Goal: Transaction & Acquisition: Obtain resource

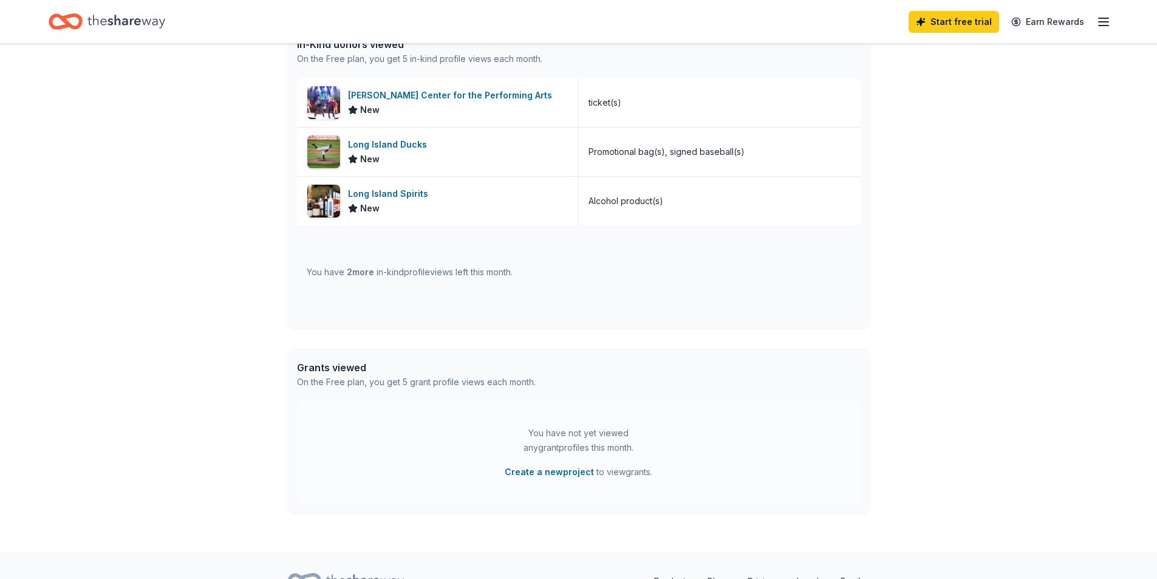
scroll to position [400, 0]
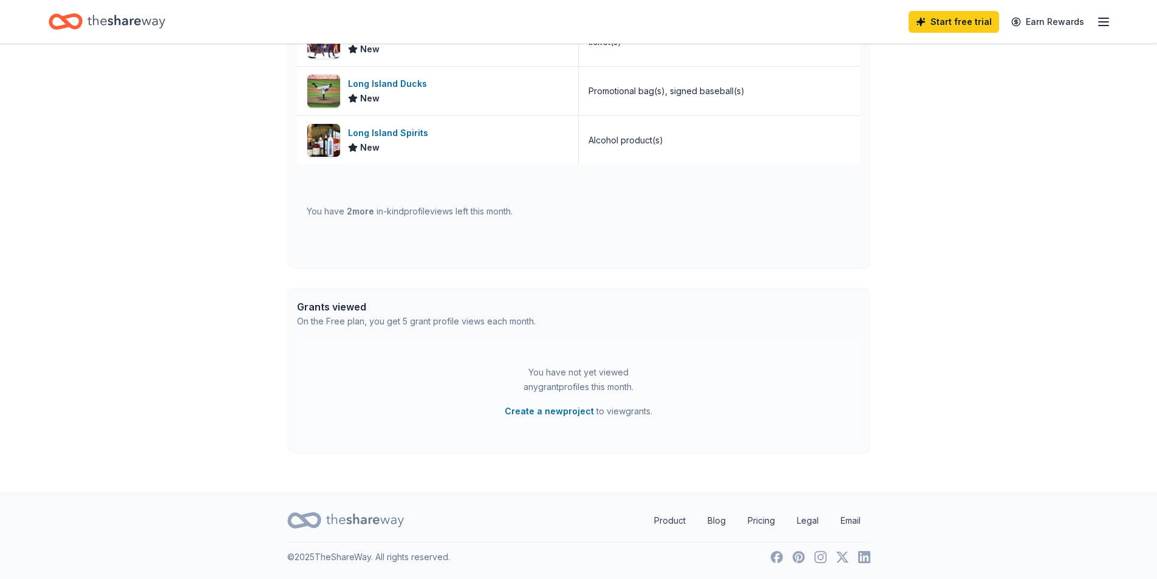
click at [102, 9] on div "Home" at bounding box center [107, 21] width 117 height 29
click at [108, 26] on icon "Home" at bounding box center [126, 21] width 78 height 25
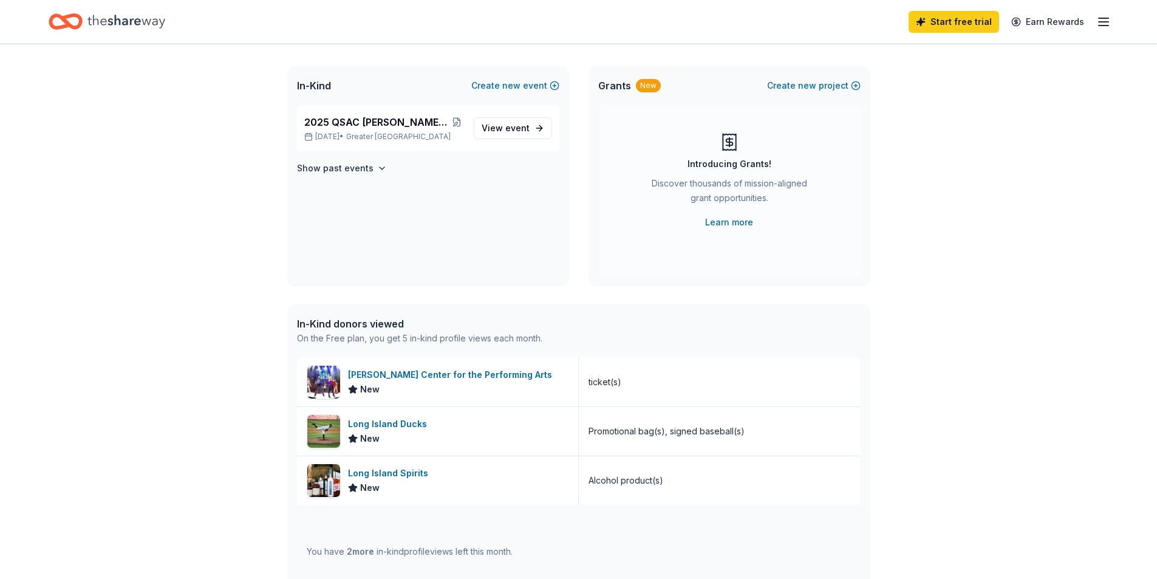
scroll to position [0, 0]
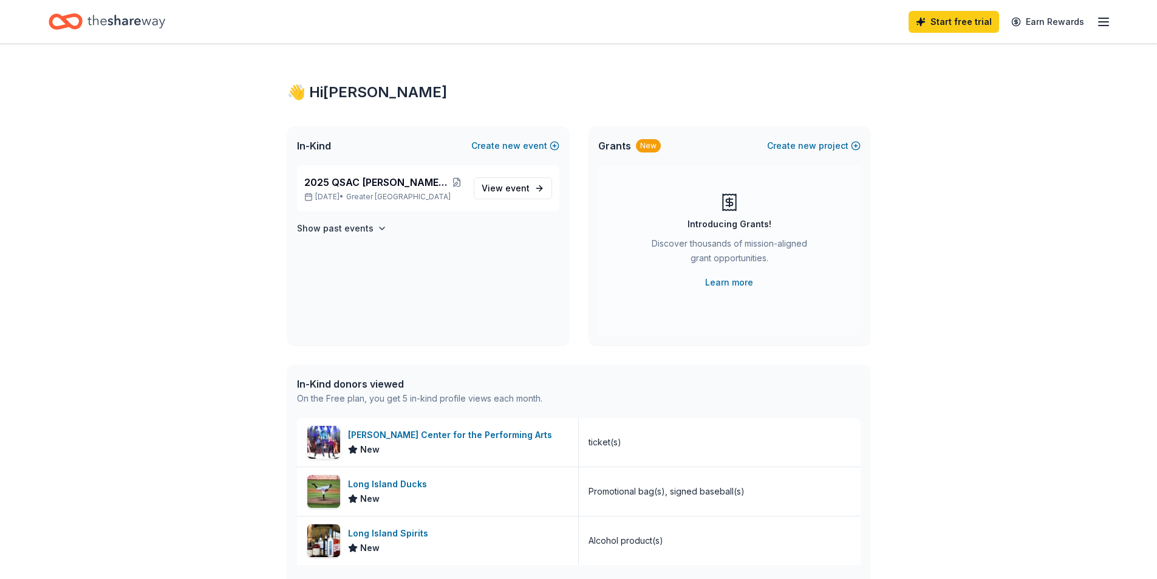
click at [1097, 29] on div "Start free trial Earn Rewards" at bounding box center [1010, 21] width 202 height 29
click at [1105, 22] on line "button" at bounding box center [1104, 22] width 10 height 0
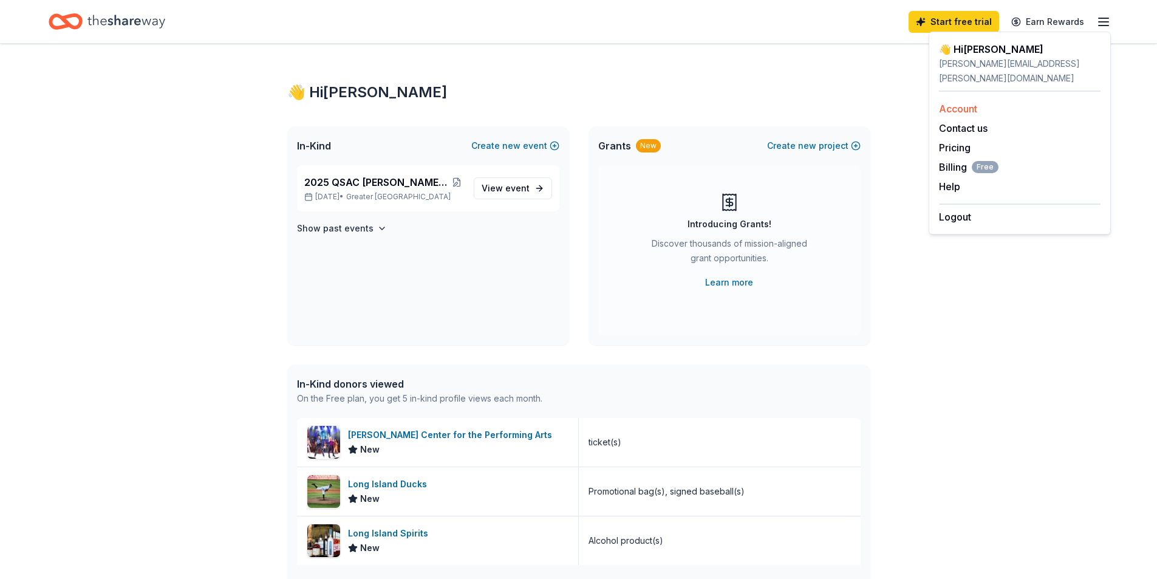
click at [944, 103] on link "Account" at bounding box center [958, 109] width 38 height 12
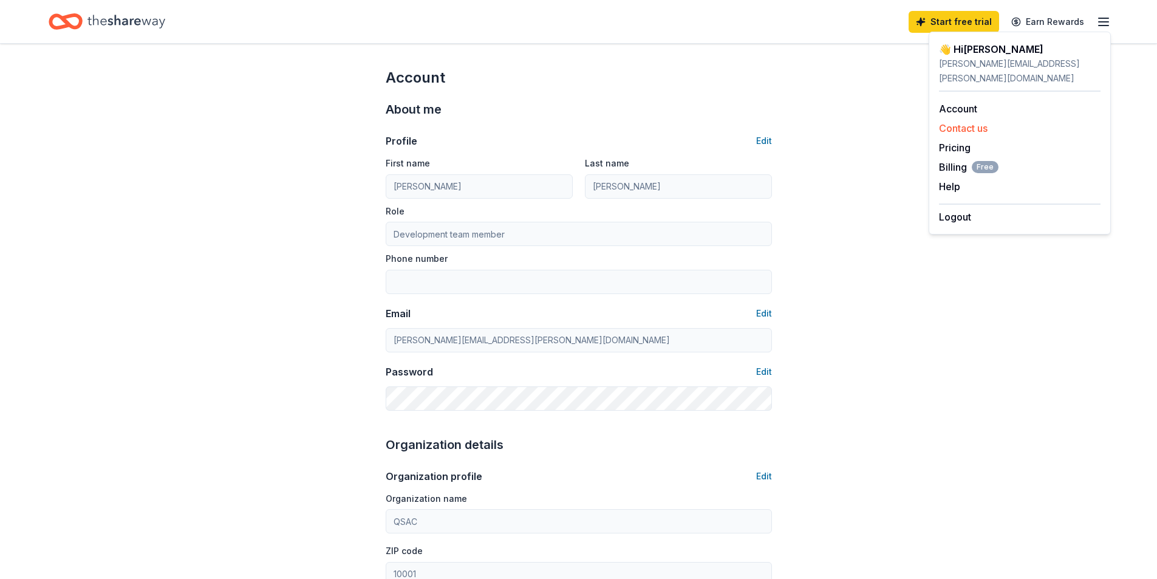
click at [959, 121] on button "Contact us" at bounding box center [963, 128] width 49 height 15
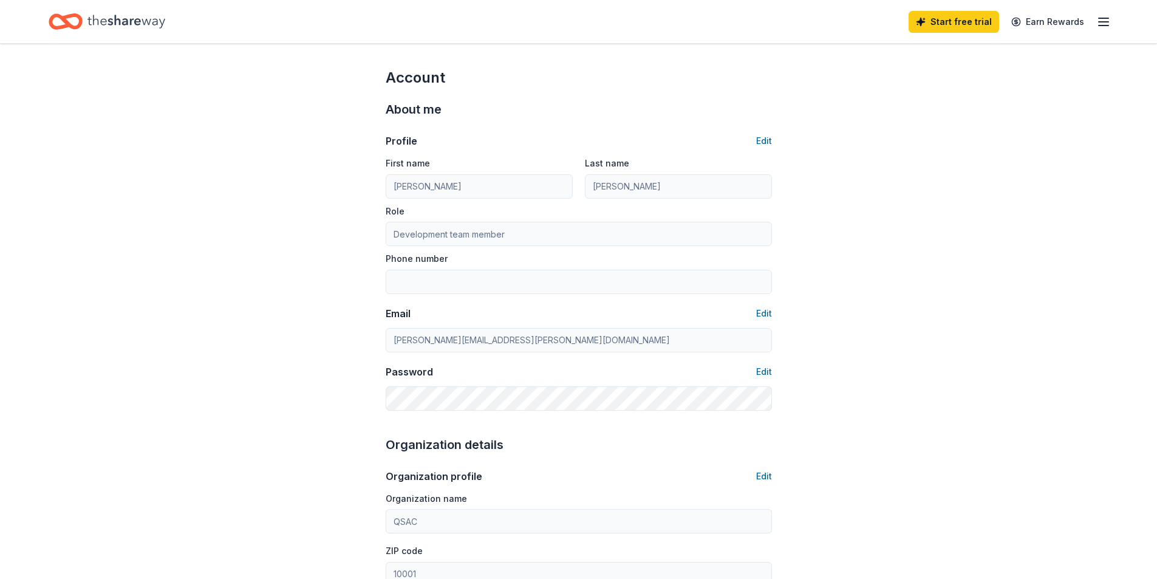
click at [80, 17] on icon "Home" at bounding box center [71, 21] width 19 height 12
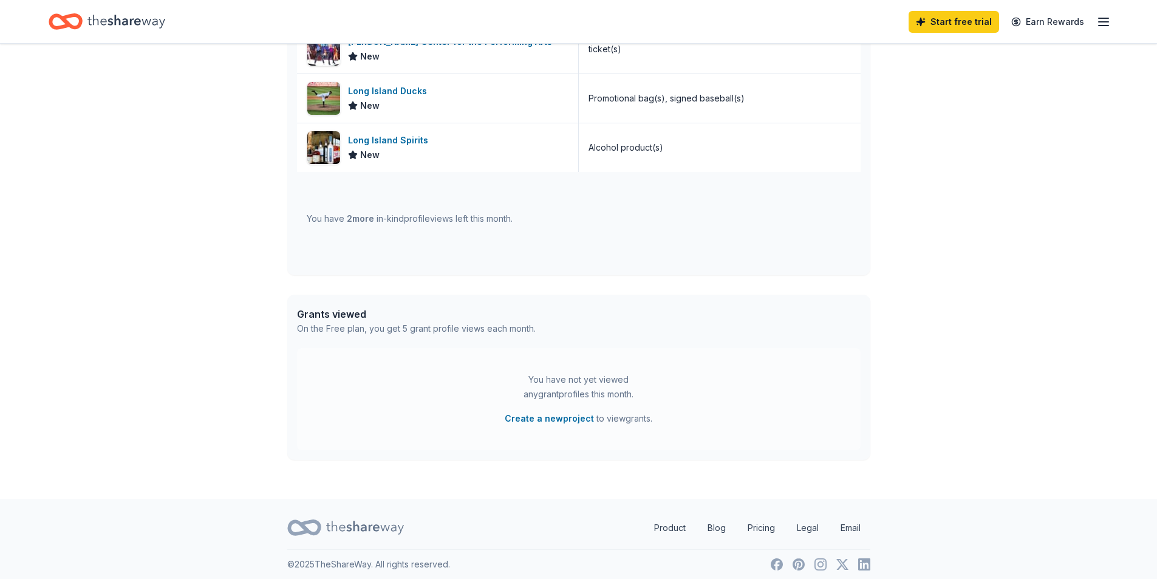
scroll to position [400, 0]
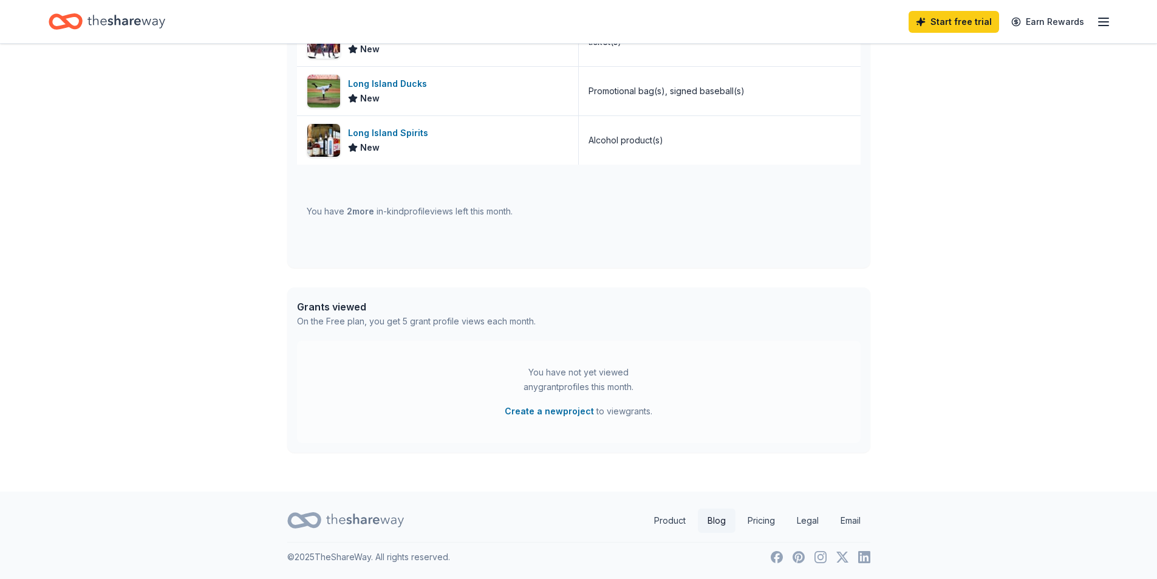
click at [705, 524] on link "Blog" at bounding box center [717, 521] width 38 height 24
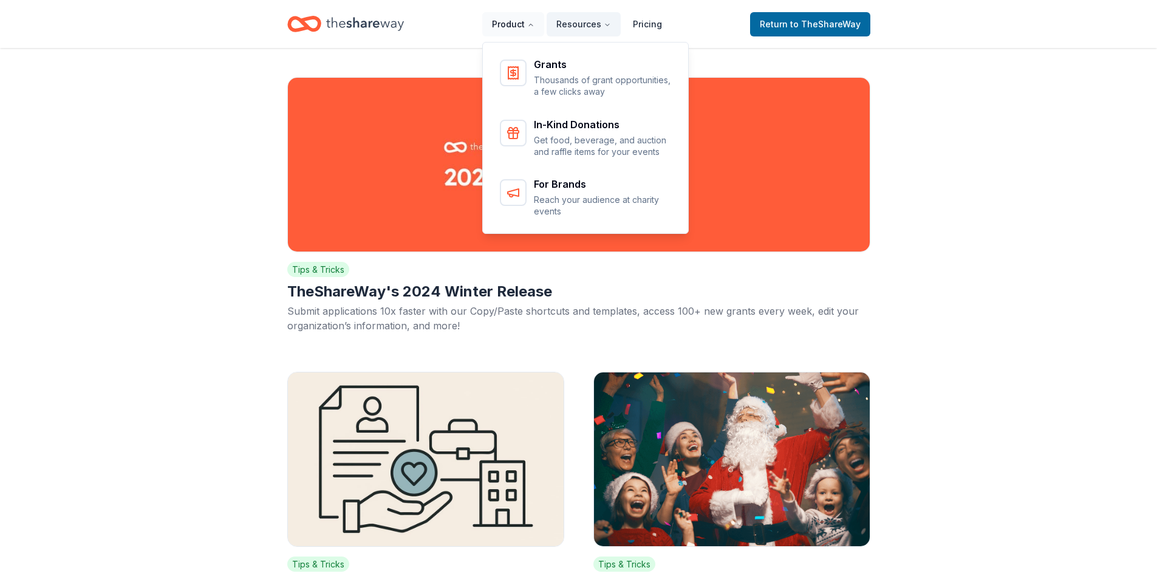
click at [516, 30] on button "Product" at bounding box center [513, 24] width 62 height 24
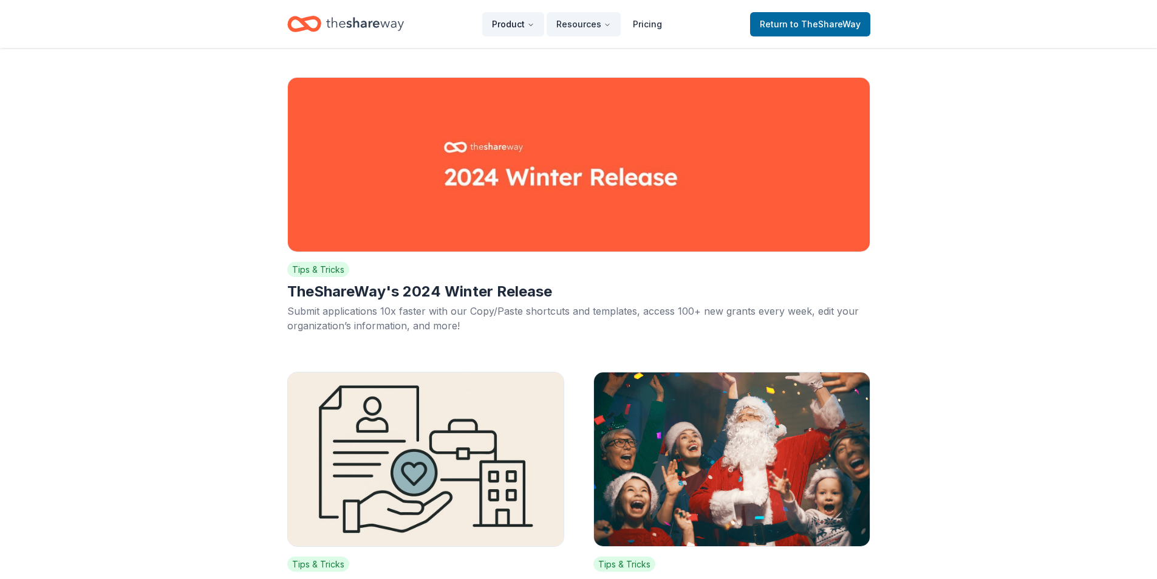
click at [516, 30] on button "Product" at bounding box center [513, 24] width 62 height 24
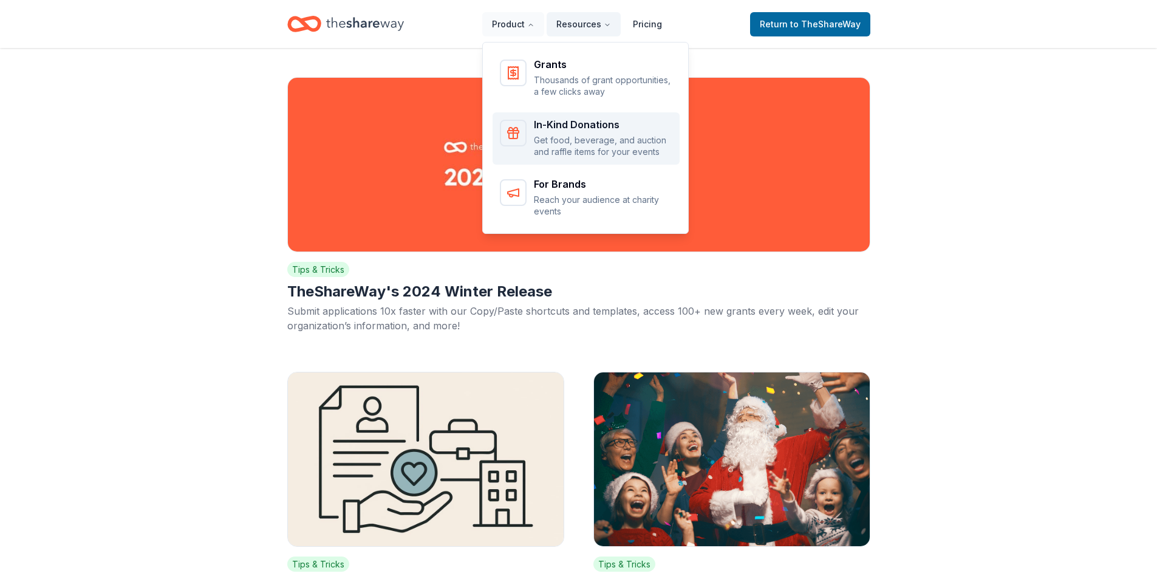
click at [551, 141] on p "Get food, beverage, and auction and raffle items for your events" at bounding box center [603, 146] width 139 height 24
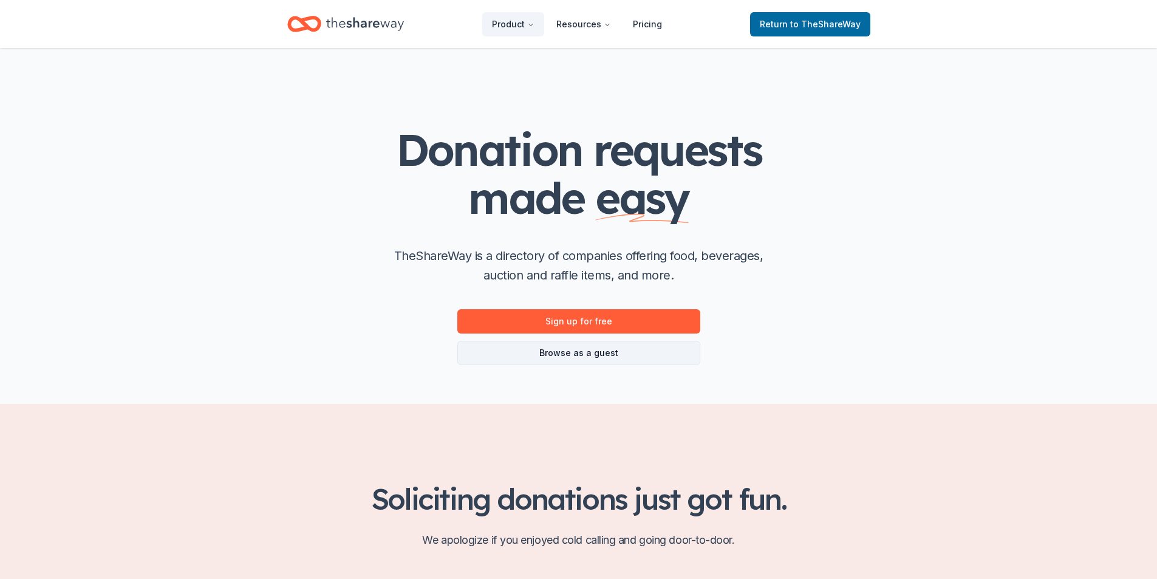
click at [591, 352] on link "Browse as a guest" at bounding box center [579, 353] width 243 height 24
click at [560, 351] on link "Browse as a guest" at bounding box center [579, 353] width 243 height 24
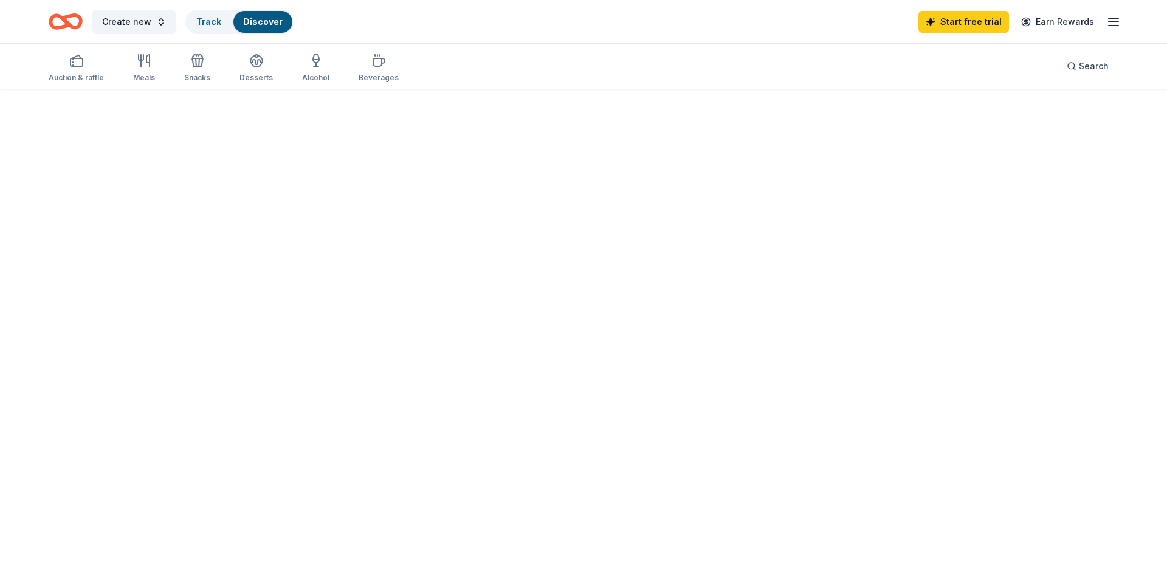
click at [560, 351] on div at bounding box center [583, 334] width 1167 height 490
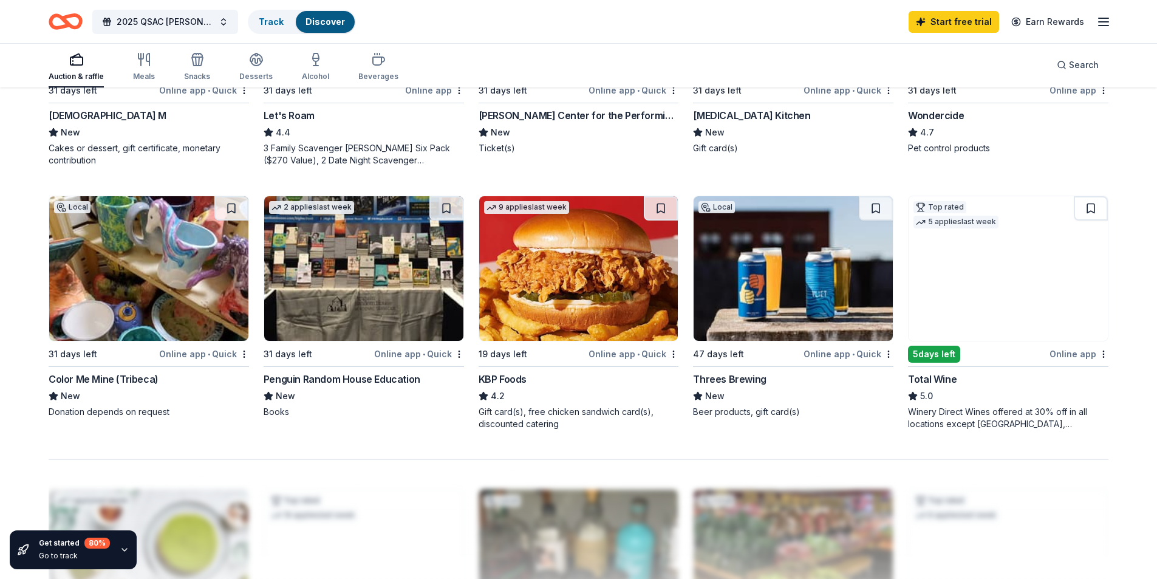
scroll to position [851, 0]
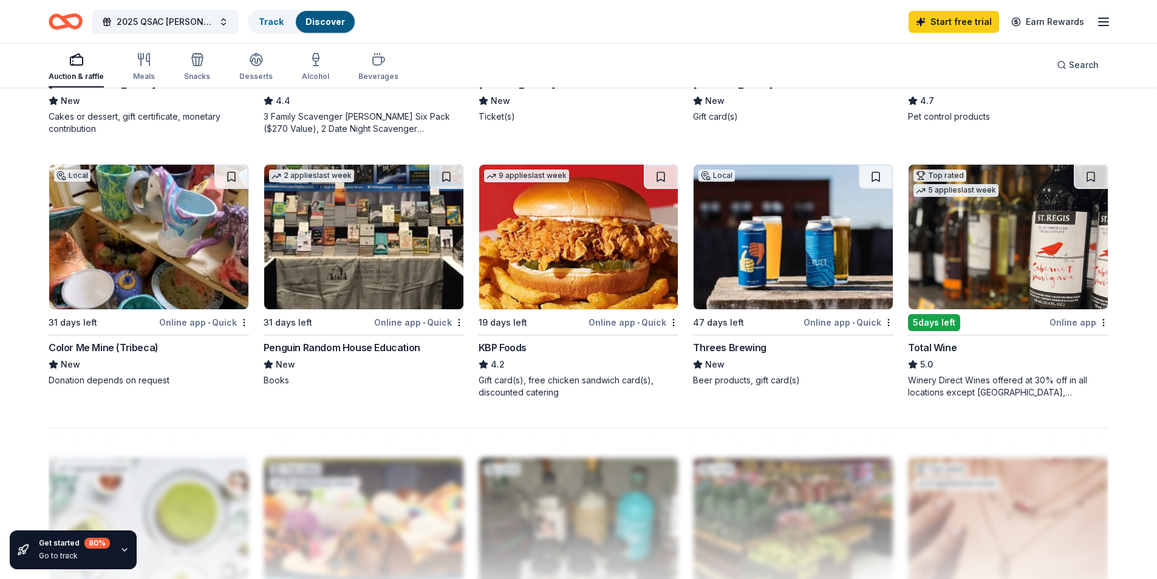
click at [404, 259] on img at bounding box center [363, 237] width 199 height 145
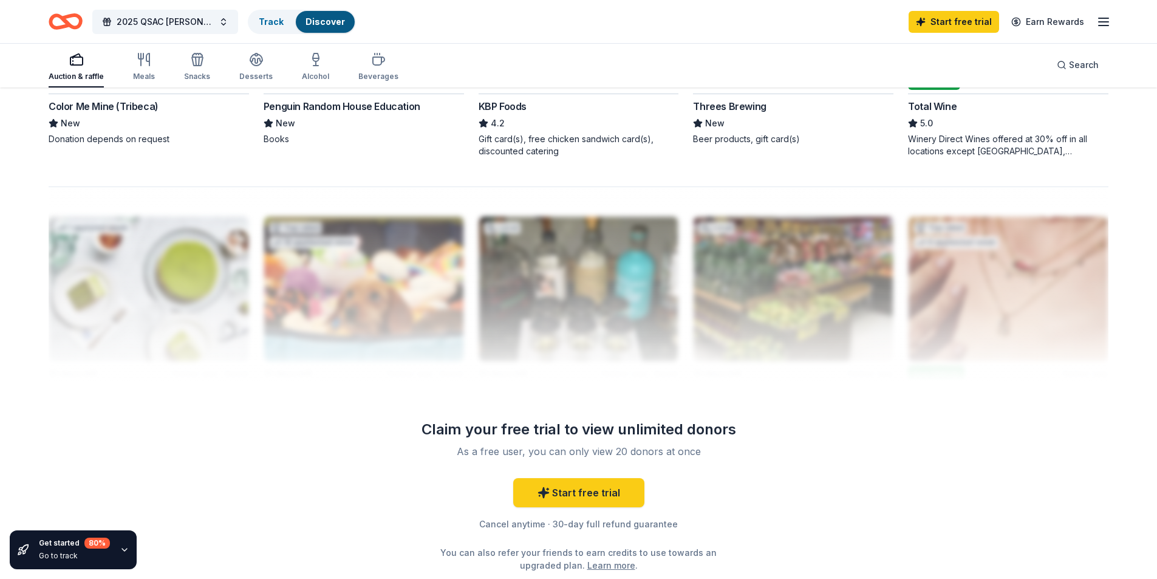
scroll to position [1187, 0]
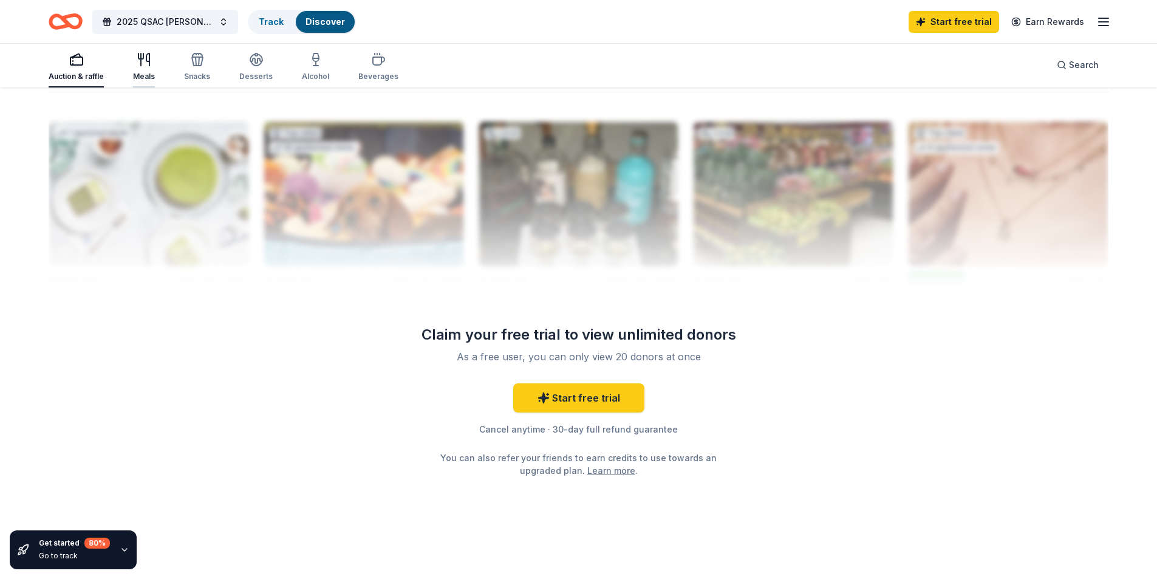
click at [140, 49] on button "Meals" at bounding box center [144, 67] width 22 height 40
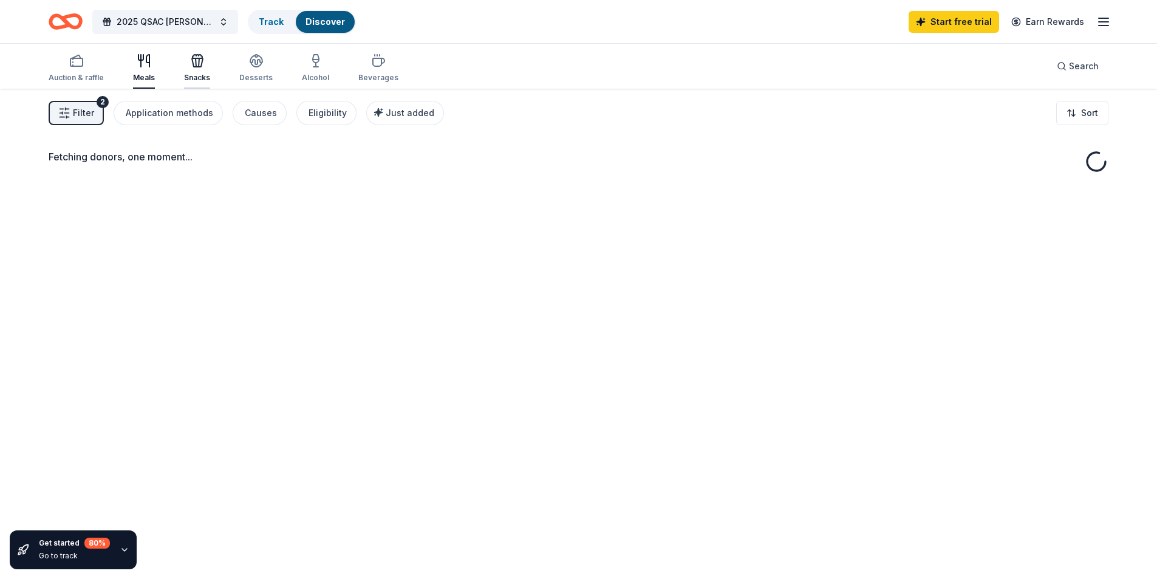
click at [194, 59] on icon "button" at bounding box center [197, 62] width 11 height 9
click at [138, 63] on icon "button" at bounding box center [144, 60] width 15 height 15
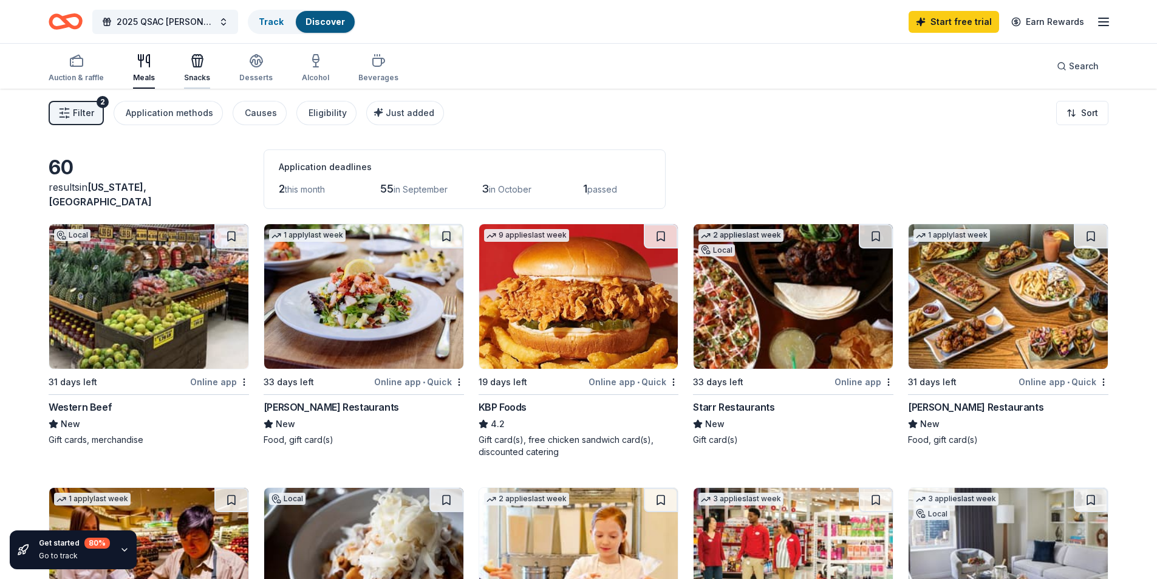
click at [192, 70] on div "Snacks" at bounding box center [197, 67] width 26 height 29
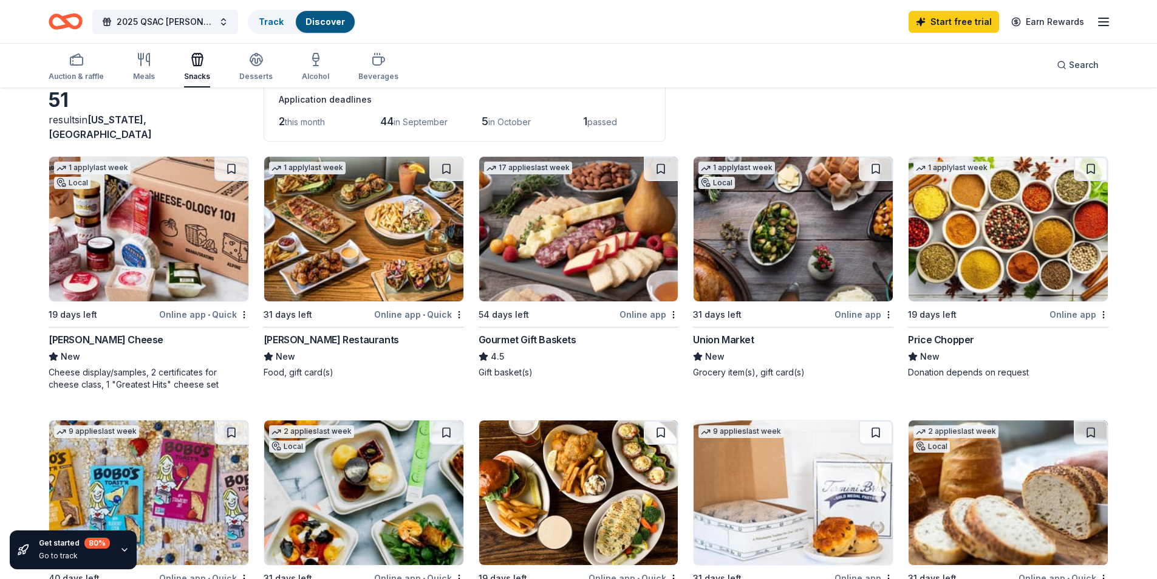
scroll to position [122, 0]
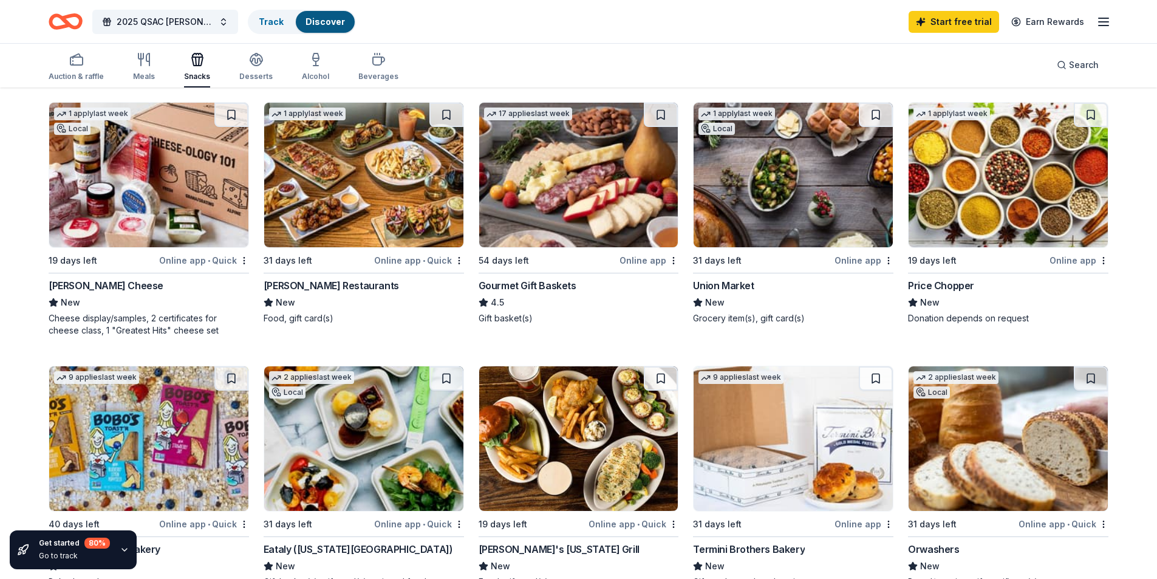
click at [576, 201] on img at bounding box center [578, 175] width 199 height 145
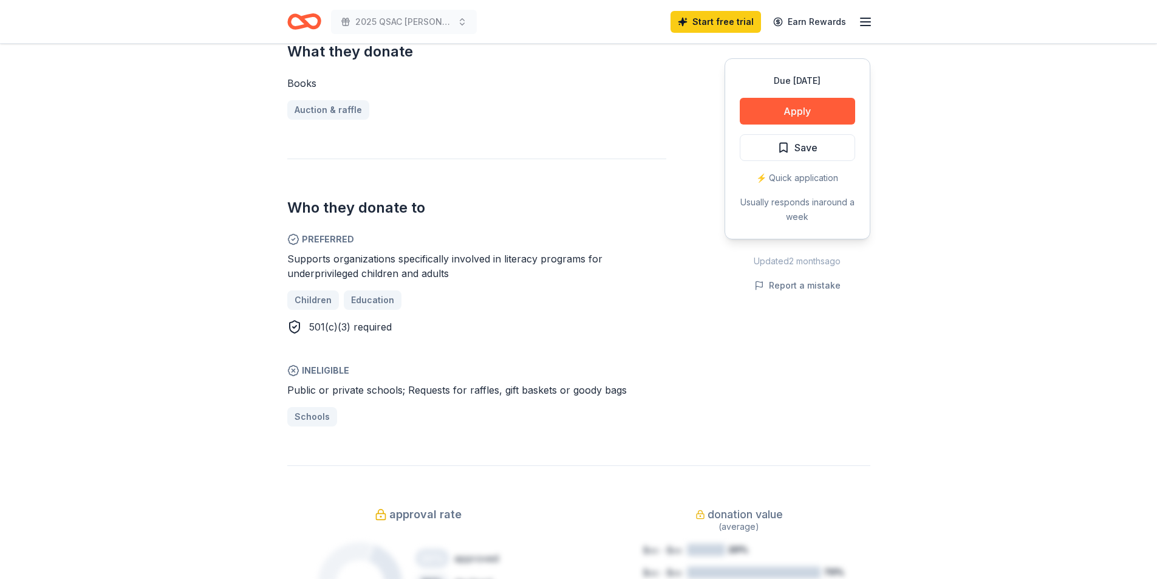
scroll to position [304, 0]
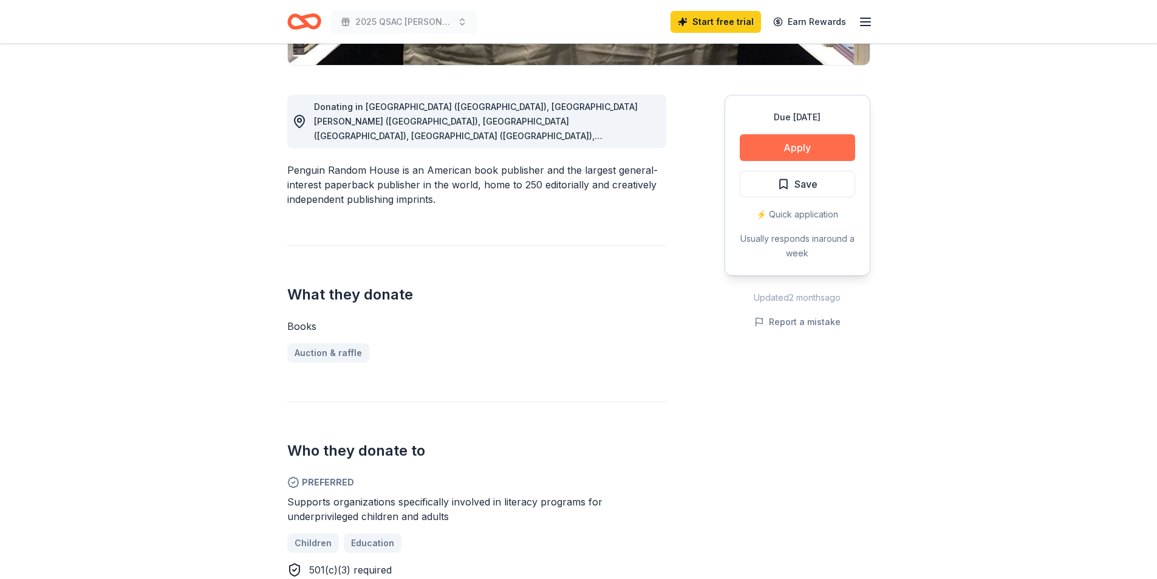
click at [811, 152] on button "Apply" at bounding box center [797, 147] width 115 height 27
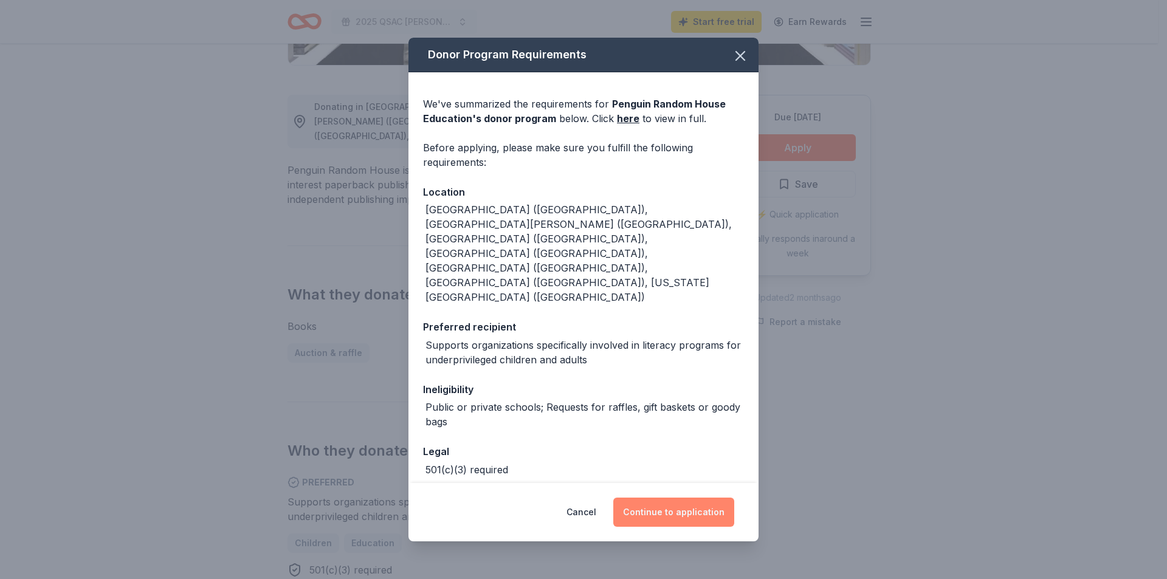
click at [683, 502] on button "Continue to application" at bounding box center [673, 512] width 121 height 29
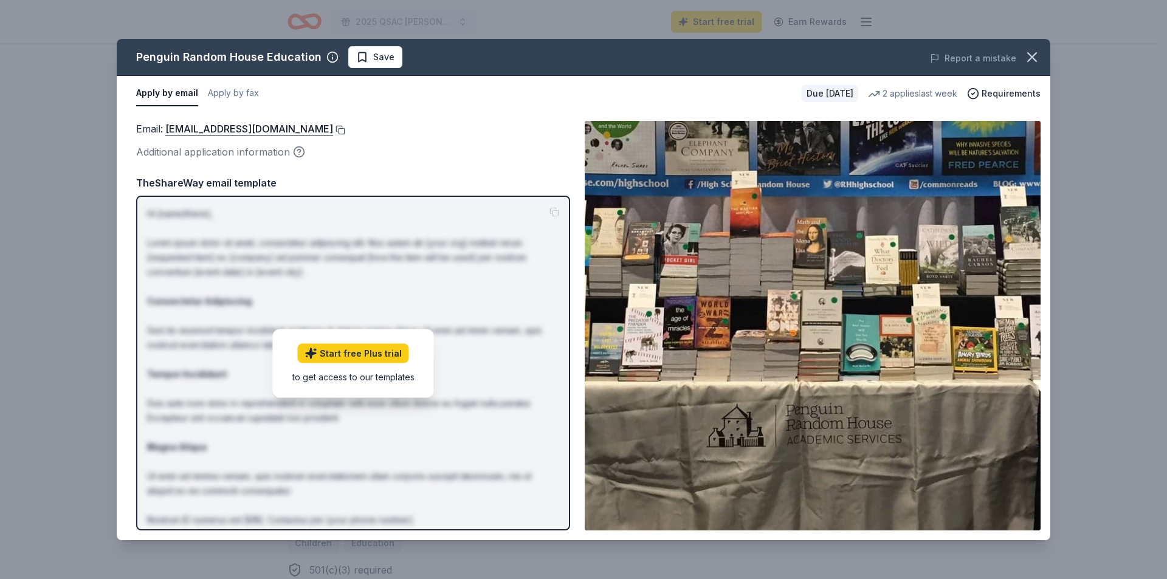
click at [345, 126] on button at bounding box center [339, 130] width 12 height 10
click at [1045, 60] on div "Report a mistake" at bounding box center [868, 58] width 363 height 34
click at [1035, 59] on icon "button" at bounding box center [1031, 57] width 17 height 17
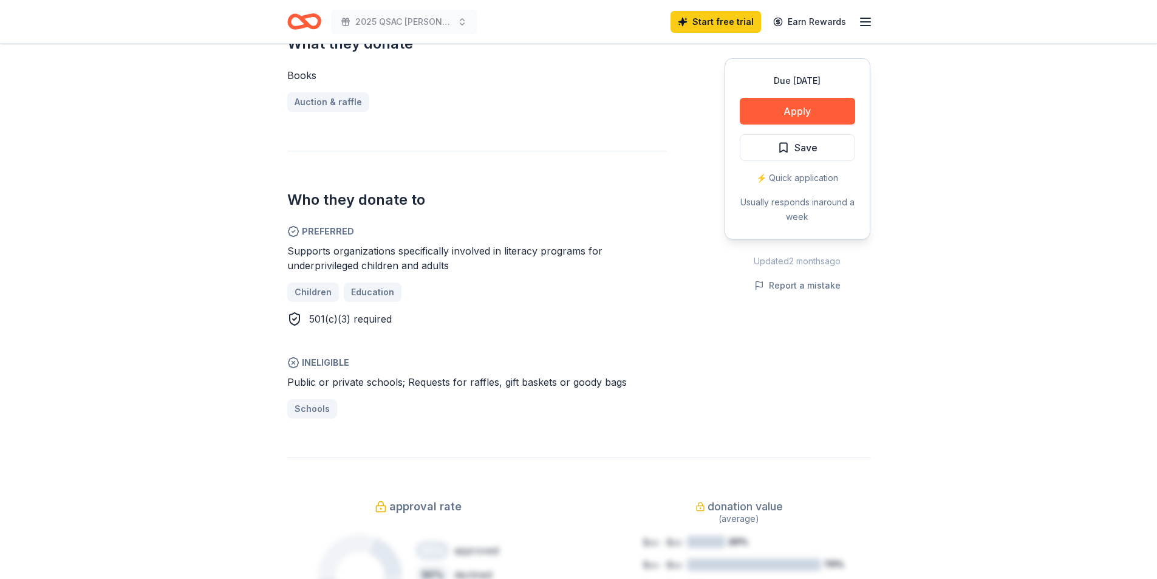
scroll to position [608, 0]
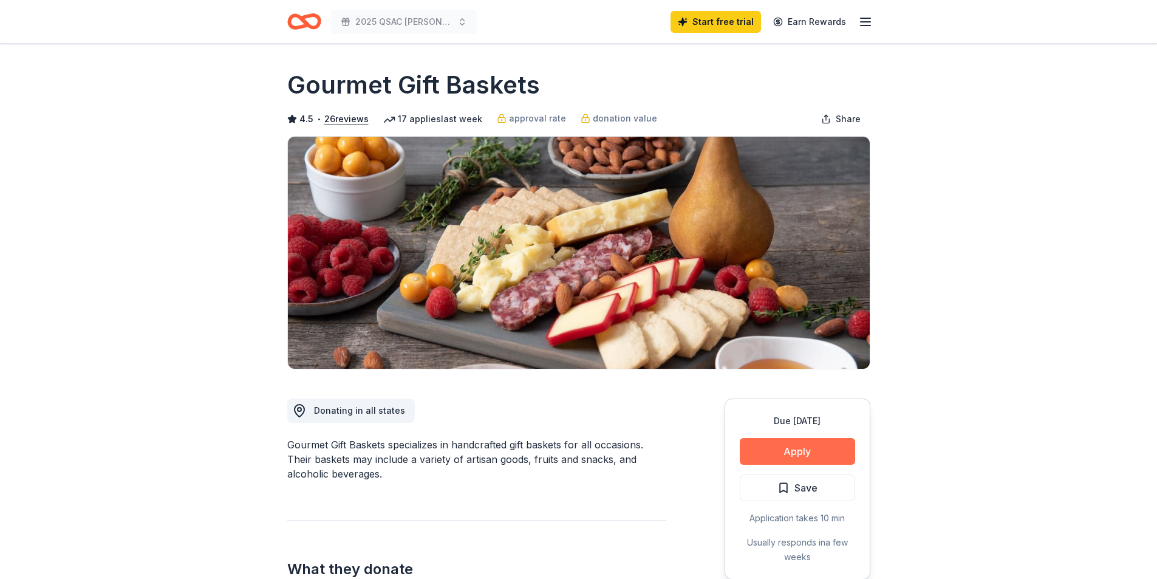
click at [808, 451] on button "Apply" at bounding box center [797, 451] width 115 height 27
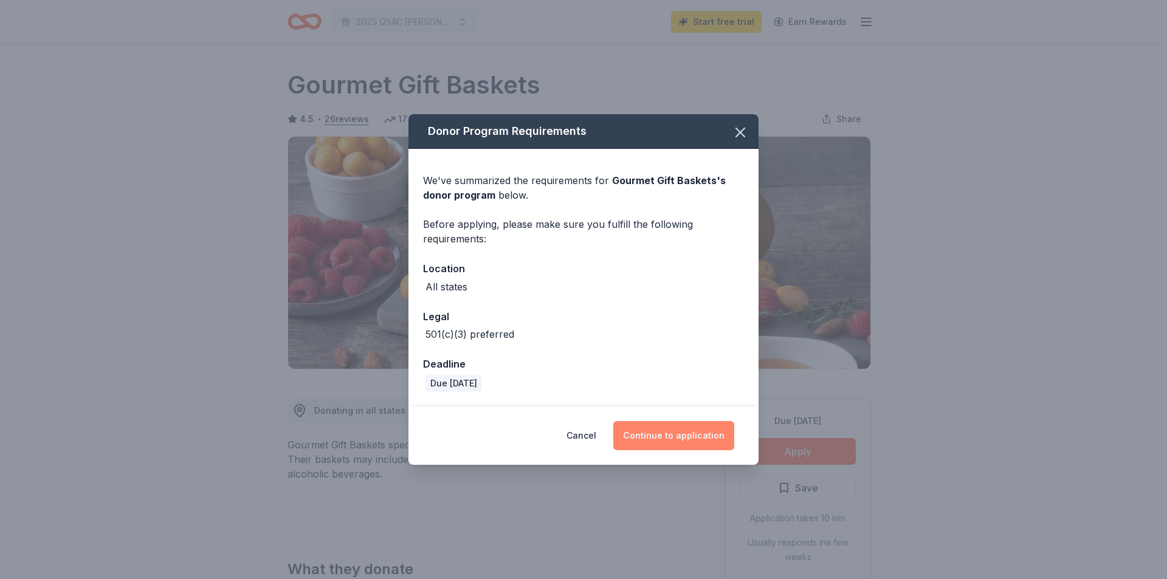
click at [659, 437] on button "Continue to application" at bounding box center [673, 435] width 121 height 29
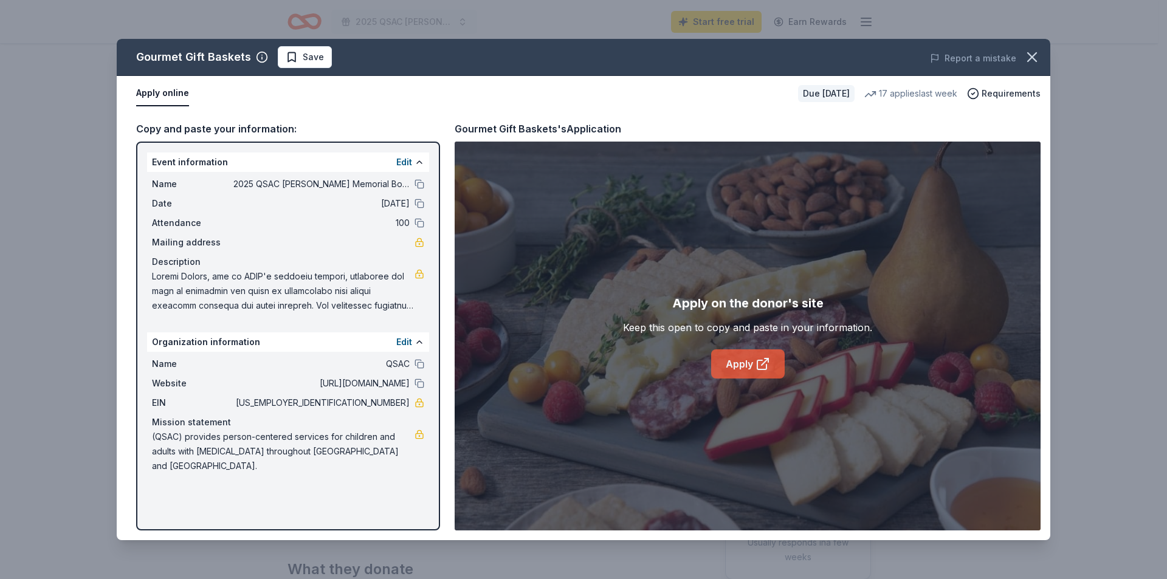
click at [757, 369] on icon at bounding box center [761, 364] width 9 height 9
